Goal: Information Seeking & Learning: Check status

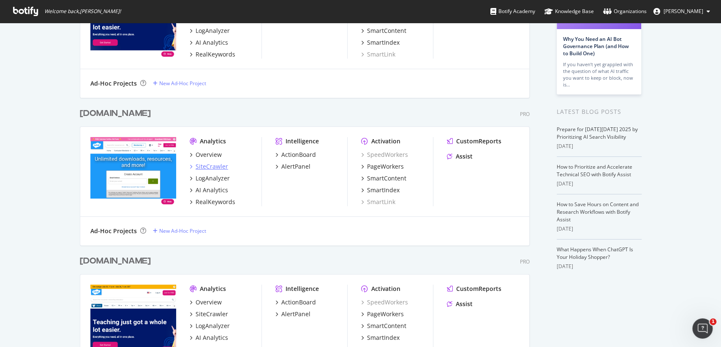
click at [214, 163] on div "SiteCrawler" at bounding box center [211, 167] width 33 height 8
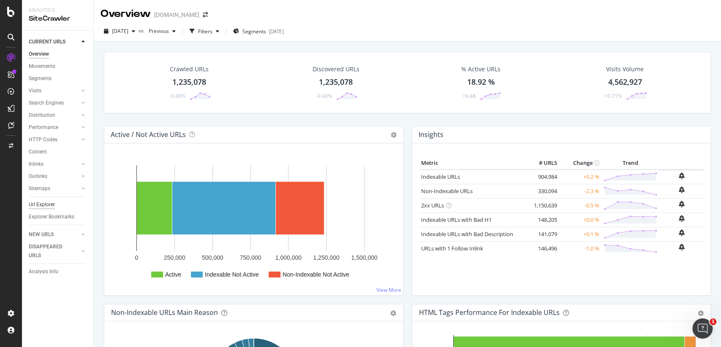
click at [53, 208] on div "Url Explorer" at bounding box center [42, 205] width 26 height 9
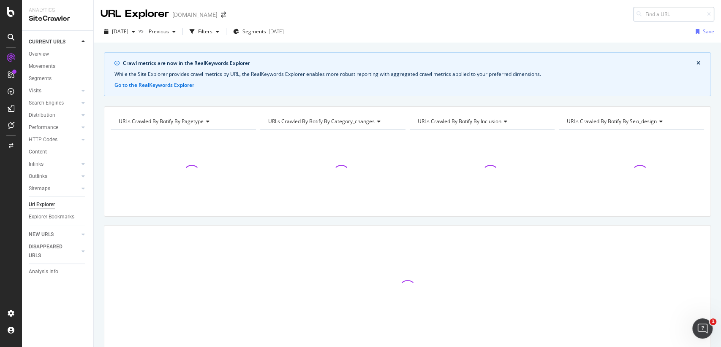
click at [670, 14] on input at bounding box center [673, 14] width 81 height 15
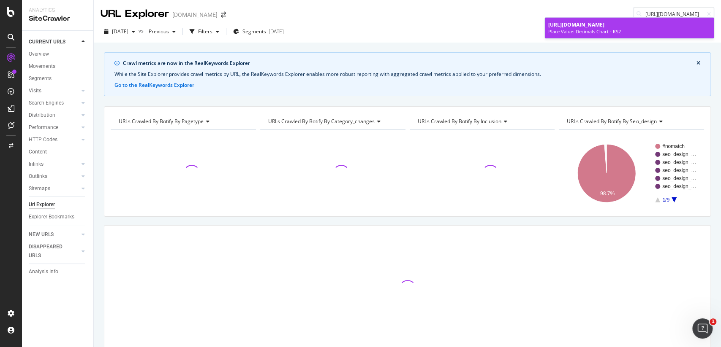
type input "[URL][DOMAIN_NAME]"
click at [619, 28] on div "[URL][DOMAIN_NAME]" at bounding box center [629, 24] width 162 height 7
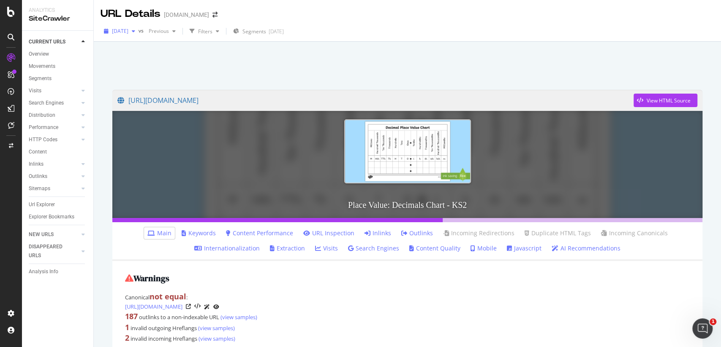
click at [138, 28] on div "[DATE]" at bounding box center [119, 31] width 38 height 13
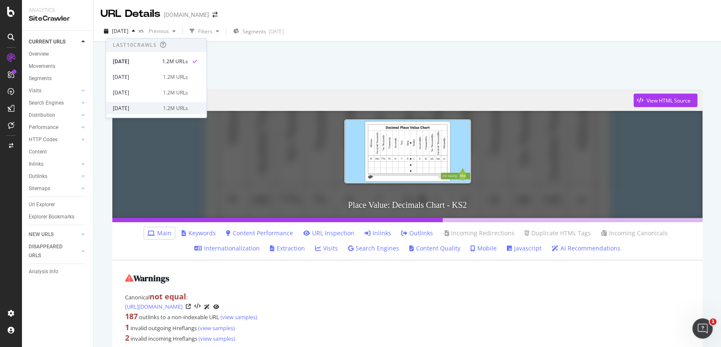
scroll to position [216, 0]
click at [168, 111] on div "2.5M URLs" at bounding box center [175, 109] width 25 height 8
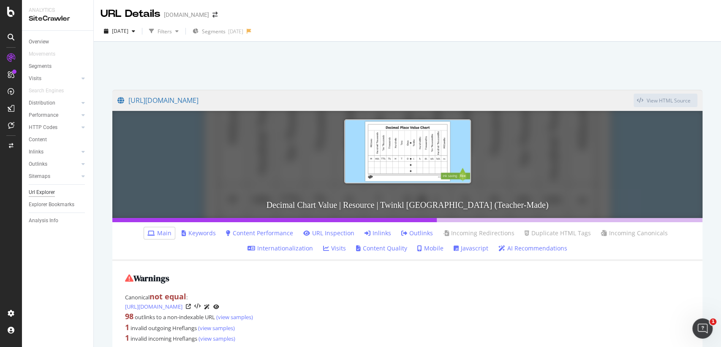
click at [54, 190] on div "Url Explorer" at bounding box center [42, 192] width 26 height 9
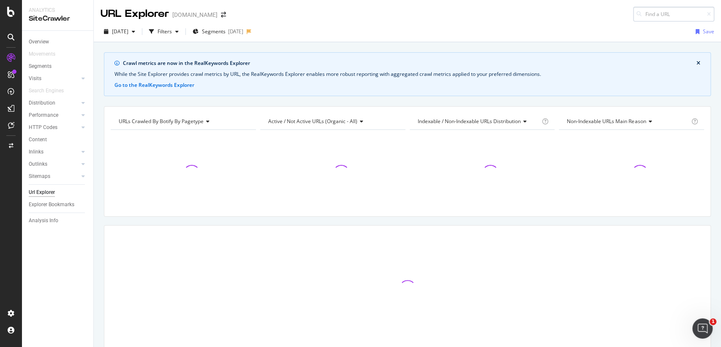
click at [661, 16] on input at bounding box center [673, 14] width 81 height 15
click at [660, 16] on input "[URL][DOMAIN_NAME]" at bounding box center [673, 14] width 81 height 15
click at [700, 14] on input "[URL][DOMAIN_NAME]" at bounding box center [673, 14] width 81 height 15
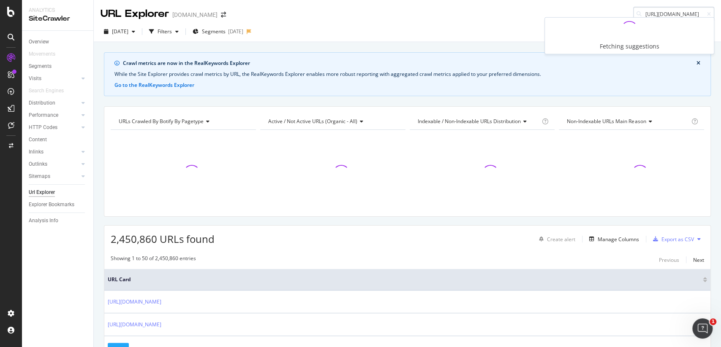
scroll to position [0, 3]
type input "[URL][DOMAIN_NAME]"
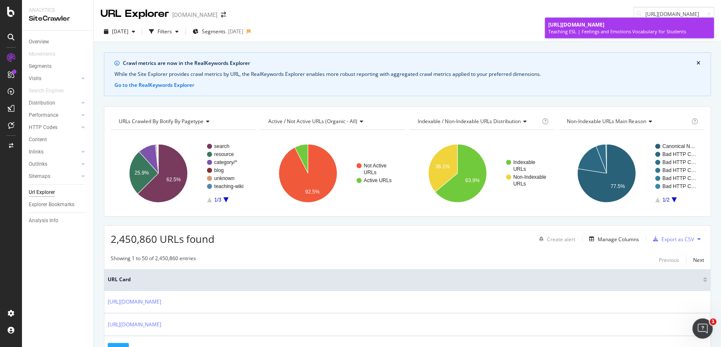
click at [599, 28] on span "[URL][DOMAIN_NAME]" at bounding box center [576, 24] width 56 height 7
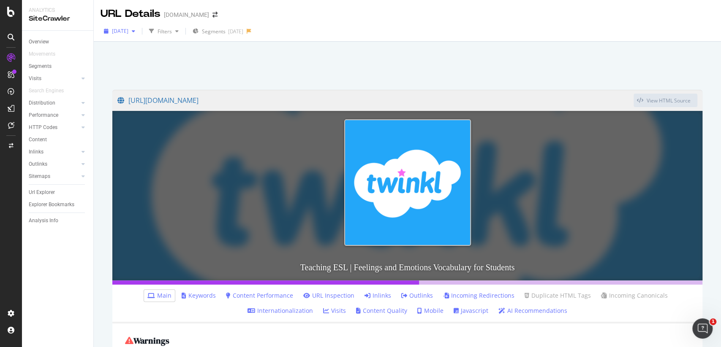
click at [138, 36] on div "[DATE]" at bounding box center [119, 31] width 38 height 13
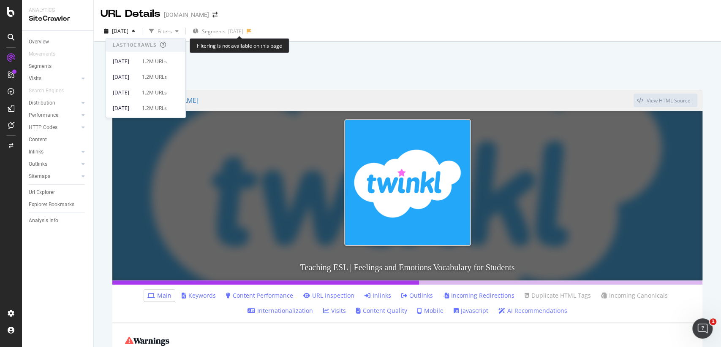
click at [235, 38] on div "Filtering is not available on this page" at bounding box center [240, 45] width 100 height 15
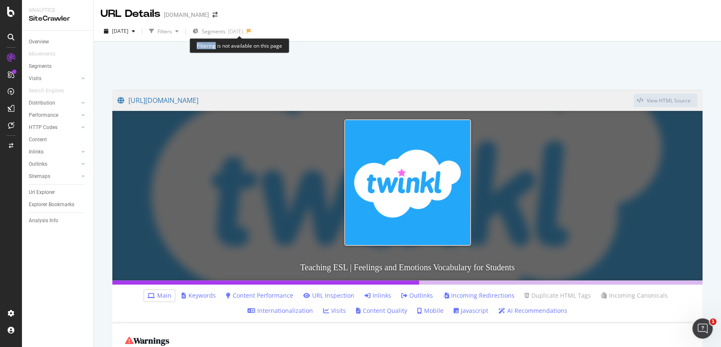
click at [235, 38] on div "Filtering is not available on this page" at bounding box center [240, 45] width 100 height 15
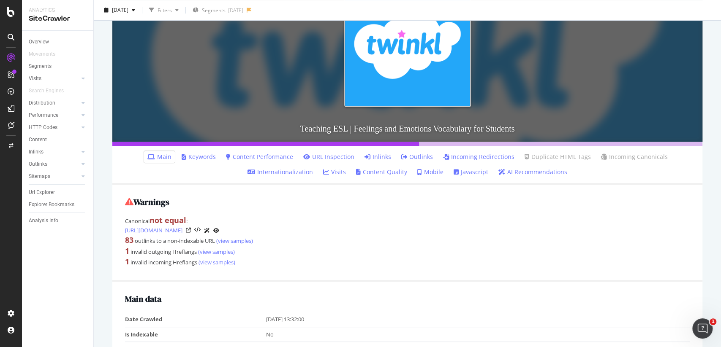
scroll to position [166, 0]
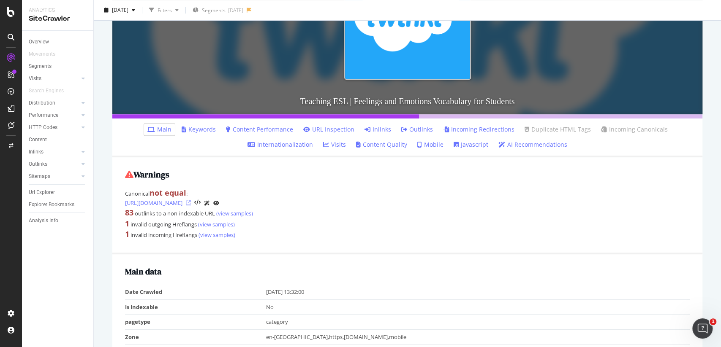
click at [191, 203] on icon at bounding box center [188, 203] width 5 height 5
